Goal: Task Accomplishment & Management: Manage account settings

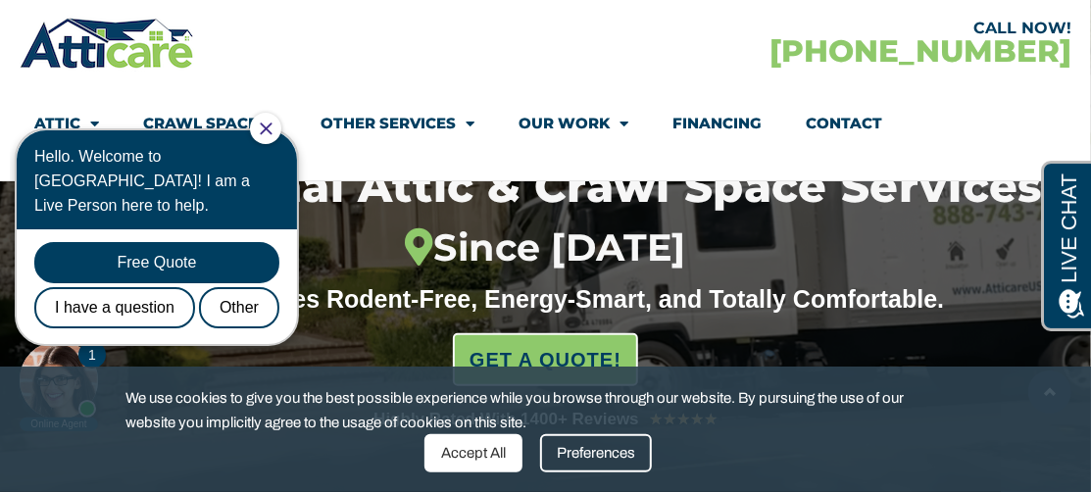
scroll to position [263, 0]
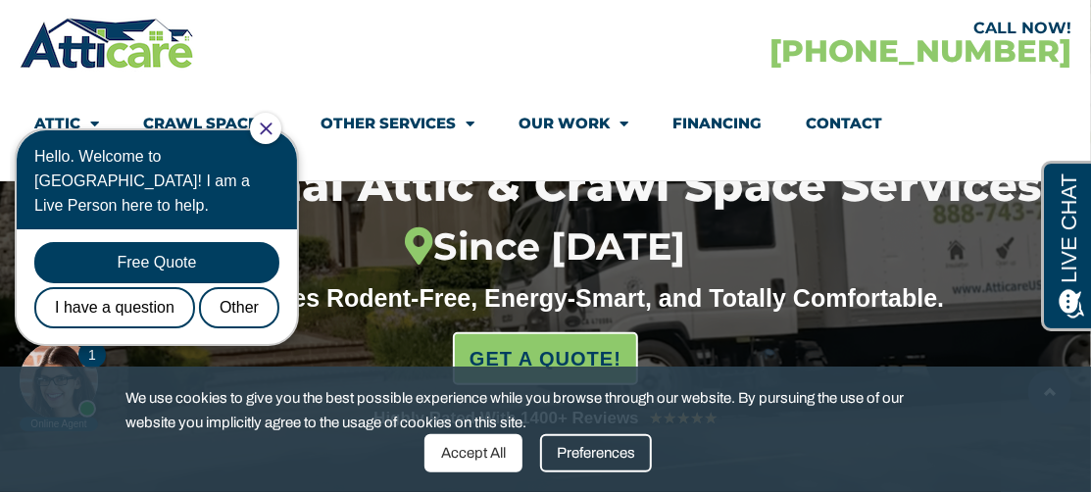
click at [272, 122] on icon "Close Chat" at bounding box center [266, 128] width 13 height 13
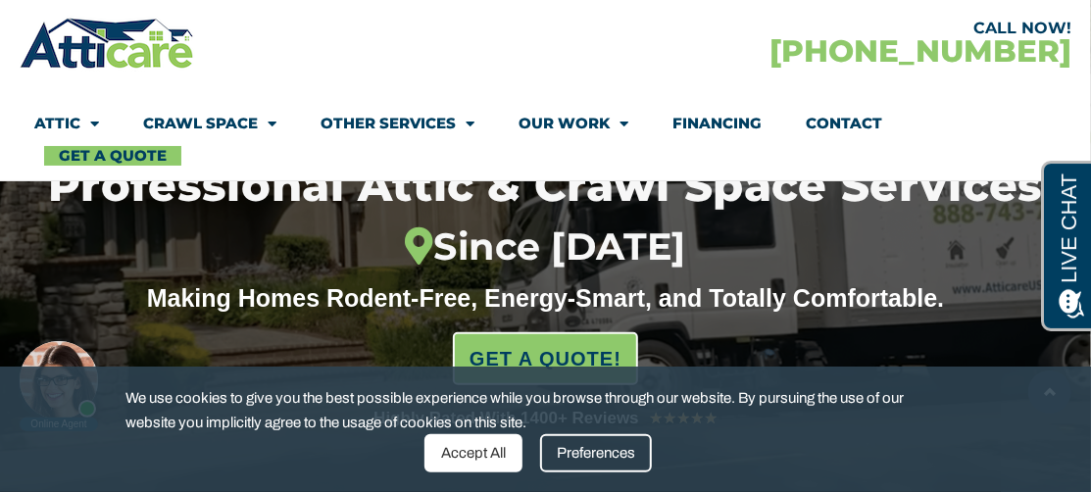
click at [560, 449] on div "Preferences" at bounding box center [596, 453] width 112 height 38
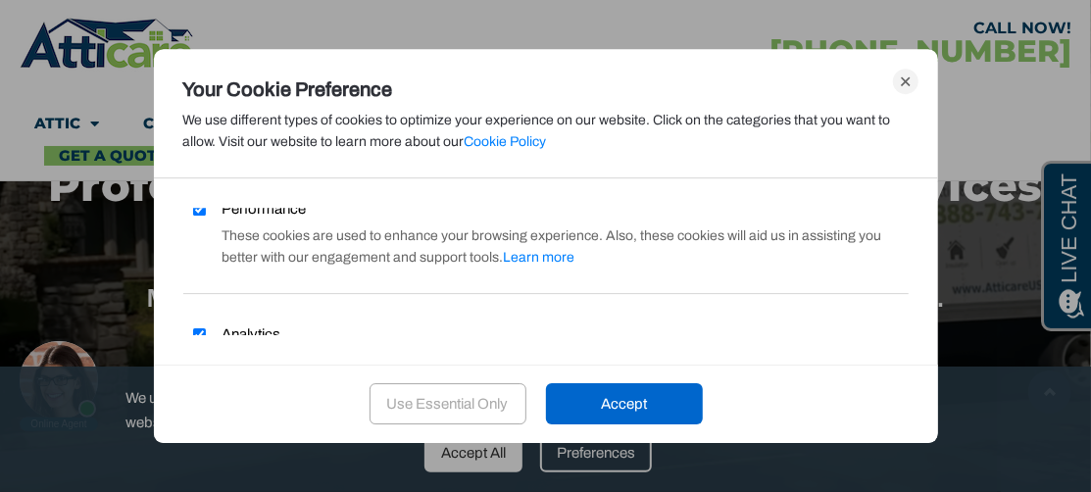
scroll to position [138, 0]
click at [417, 212] on div "Performance These cookies are used to enhance your browsing experience. Also, t…" at bounding box center [545, 243] width 725 height 96
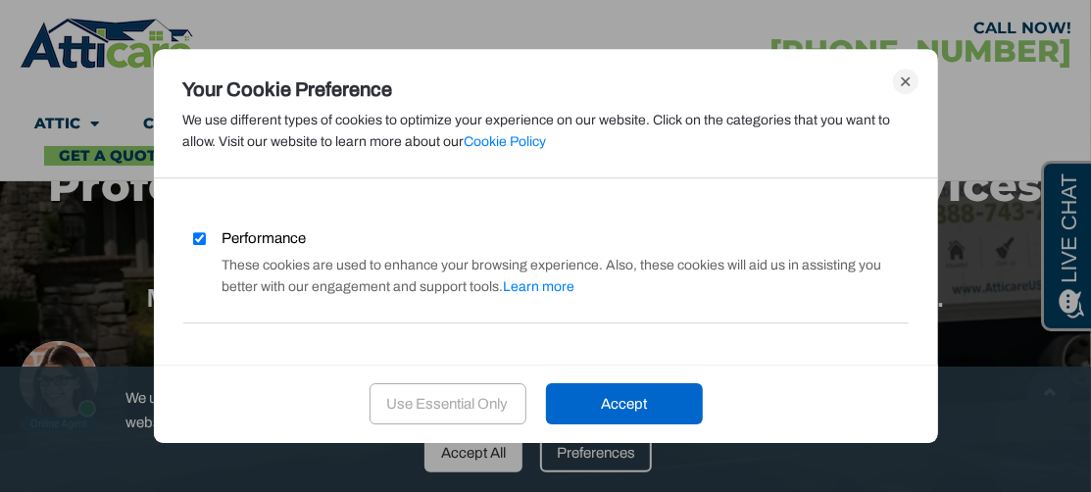
scroll to position [96, 0]
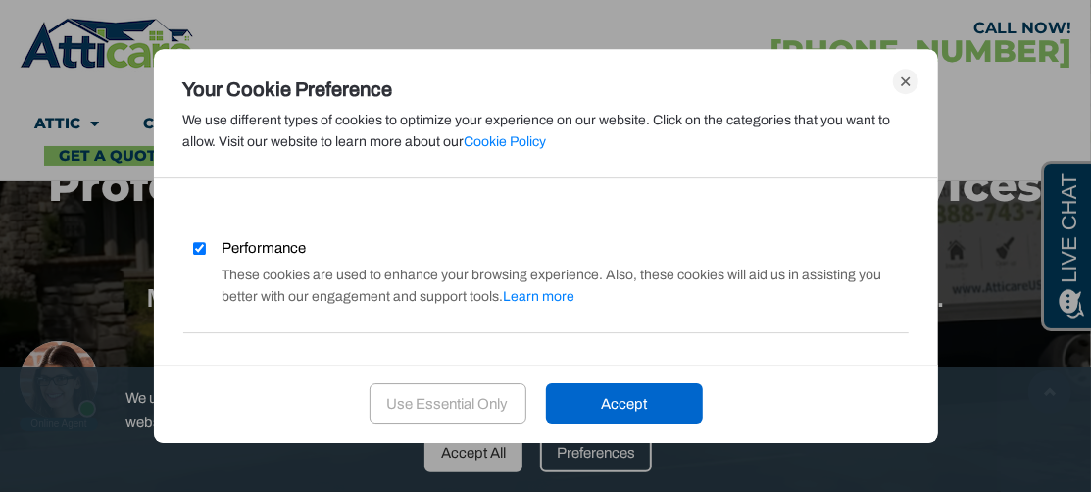
click at [311, 243] on div "Performance These cookies are used to enhance your browsing experience. Also, t…" at bounding box center [545, 285] width 725 height 96
click at [269, 241] on span "Performance" at bounding box center [264, 248] width 84 height 22
click at [206, 242] on input "Performance" at bounding box center [199, 248] width 13 height 13
checkbox input "false"
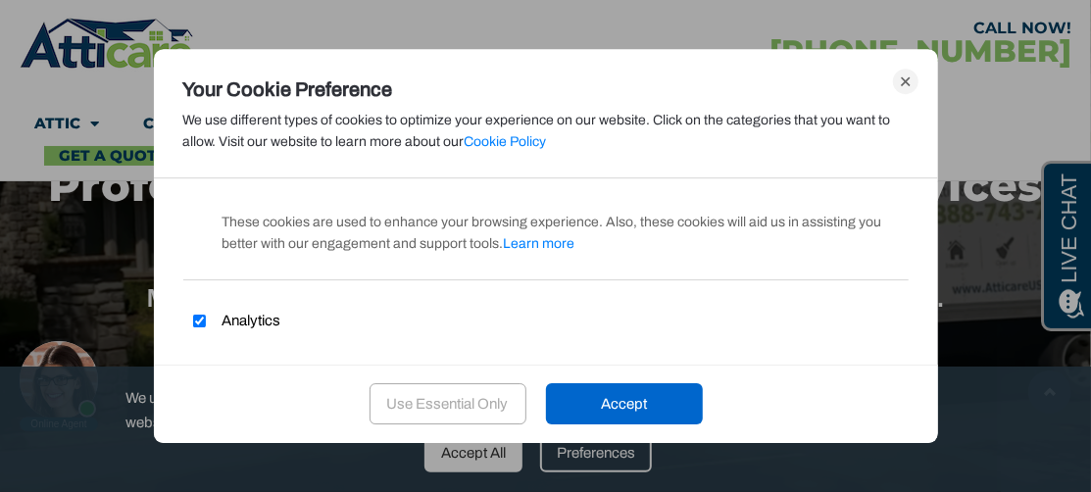
scroll to position [152, 0]
click at [198, 316] on input "Analytics" at bounding box center [199, 318] width 13 height 13
checkbox input "false"
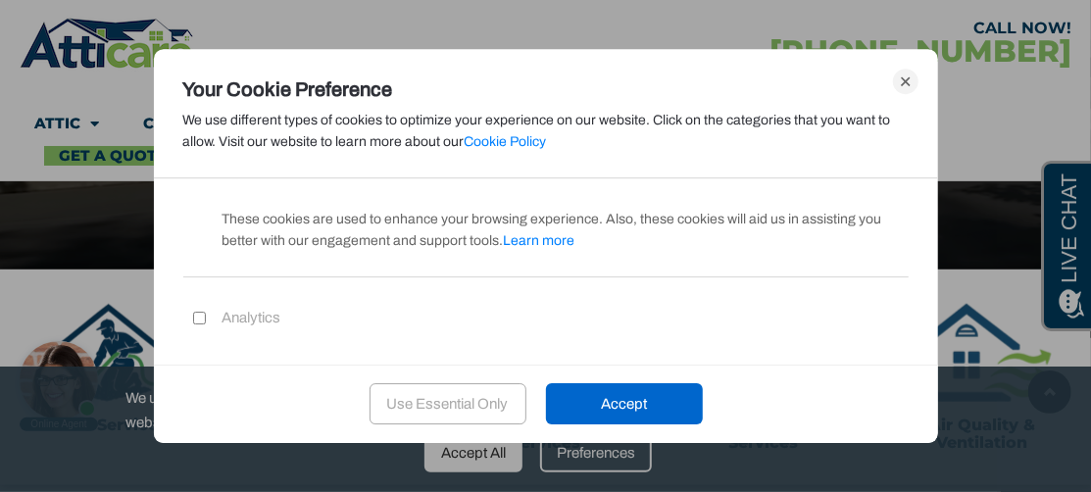
scroll to position [521, 0]
click at [583, 392] on div "Accept" at bounding box center [624, 403] width 157 height 41
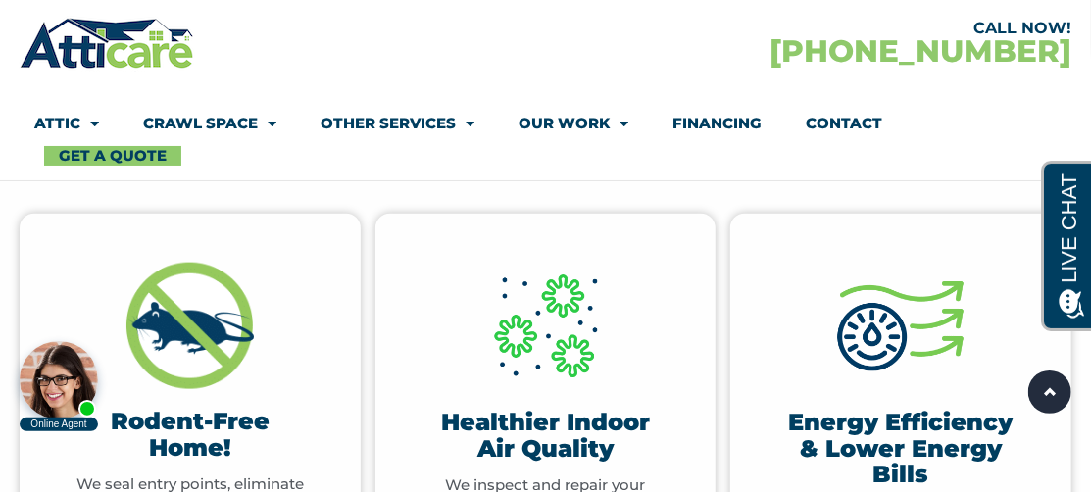
scroll to position [953, 0]
